Goal: Find specific page/section: Find specific page/section

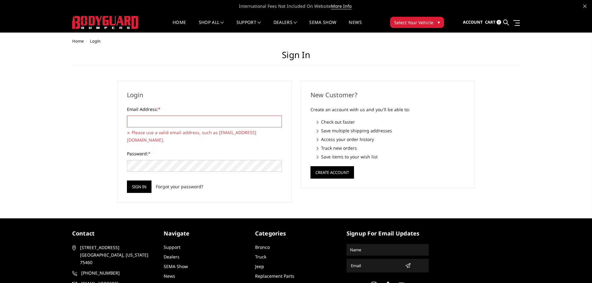
type input "[PERSON_NAME][EMAIL_ADDRESS][DOMAIN_NAME]"
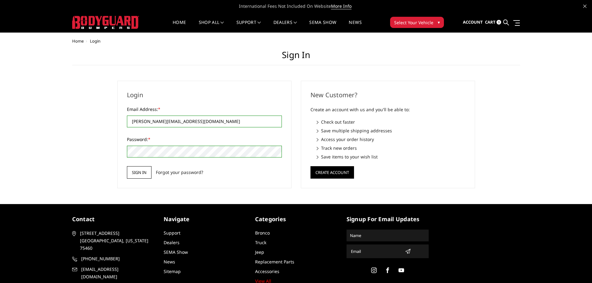
click at [148, 171] on input "Sign in" at bounding box center [139, 172] width 25 height 12
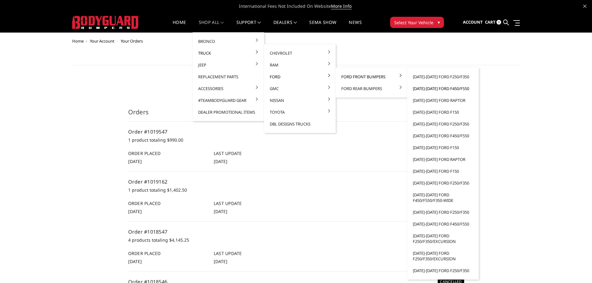
click at [445, 89] on link "[DATE]-[DATE] Ford F450/F550" at bounding box center [443, 89] width 67 height 12
